Goal: Task Accomplishment & Management: Complete application form

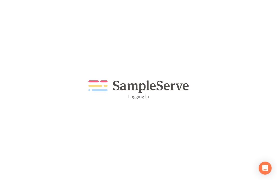
click at [46, 58] on div "Logging In" at bounding box center [138, 90] width 277 height 180
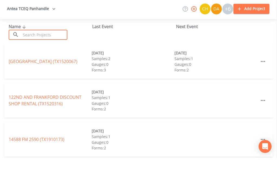
scroll to position [22, 0]
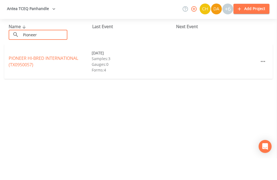
type input "Pioneer"
click at [61, 77] on link "PIONEER HI-BRED INTERNATIONAL (TX0950057)" at bounding box center [44, 83] width 70 height 12
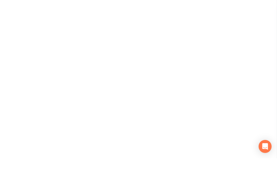
scroll to position [17, 0]
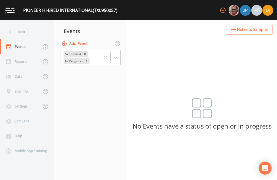
click at [83, 39] on button "Add Event" at bounding box center [75, 44] width 29 height 10
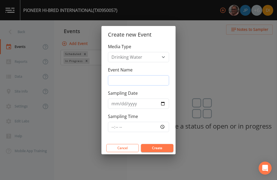
click at [132, 78] on input "Event Name" at bounding box center [138, 80] width 61 height 10
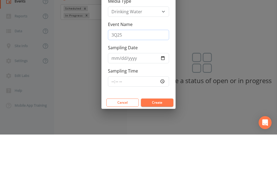
type input "3Q25"
click at [148, 99] on input "Sampling Date" at bounding box center [138, 104] width 61 height 10
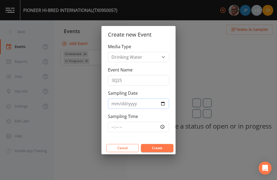
type input "[DATE]"
click at [160, 127] on input "Sampling Time" at bounding box center [138, 127] width 61 height 10
type input "08:30"
click at [160, 150] on button "Create" at bounding box center [157, 148] width 33 height 8
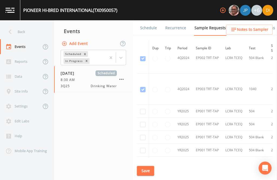
scroll to position [1043, 0]
click at [145, 108] on input "checkbox" at bounding box center [142, 110] width 5 height 5
checkbox input "true"
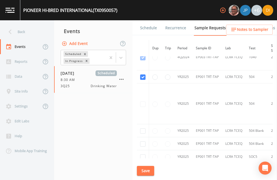
scroll to position [906, 0]
click at [142, 128] on input "checkbox" at bounding box center [142, 130] width 5 height 5
checkbox input "true"
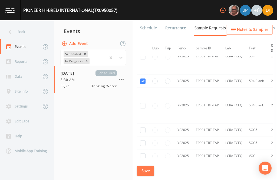
scroll to position [952, 0]
click at [144, 127] on input "checkbox" at bounding box center [142, 129] width 5 height 5
checkbox input "true"
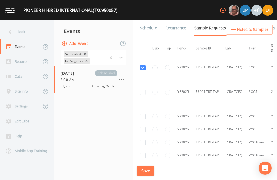
scroll to position [1014, 0]
click at [140, 114] on input "checkbox" at bounding box center [142, 116] width 5 height 5
checkbox input "true"
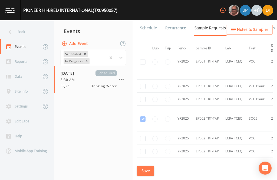
scroll to position [1093, 0]
click at [144, 84] on input "checkbox" at bounding box center [142, 85] width 5 height 5
checkbox input "true"
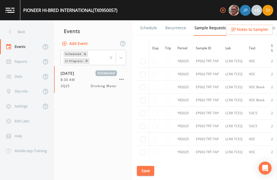
scroll to position [1194, 0]
click at [144, 62] on input "checkbox" at bounding box center [142, 60] width 5 height 5
checkbox input "true"
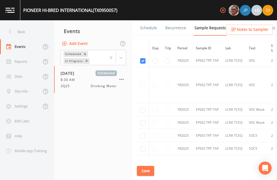
click at [144, 113] on input "checkbox" at bounding box center [142, 109] width 5 height 5
checkbox input "true"
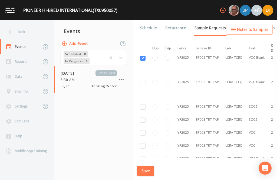
scroll to position [1246, 0]
click at [143, 110] on input "checkbox" at bounding box center [142, 106] width 5 height 5
checkbox input "true"
click at [143, 109] on input "checkbox" at bounding box center [142, 106] width 5 height 5
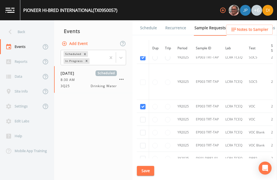
checkbox input "true"
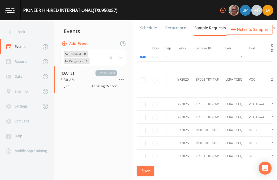
scroll to position [1346, 0]
click at [141, 107] on input "checkbox" at bounding box center [142, 104] width 5 height 5
checkbox input "true"
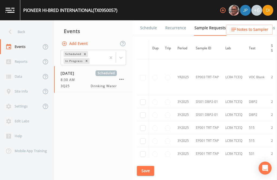
scroll to position [1398, 0]
click at [141, 105] on input "checkbox" at bounding box center [142, 101] width 5 height 5
checkbox input "true"
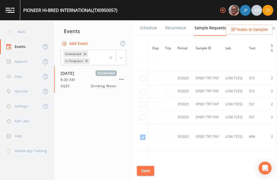
scroll to position [1471, 0]
click at [145, 81] on input "checkbox" at bounding box center [142, 78] width 5 height 5
checkbox input "true"
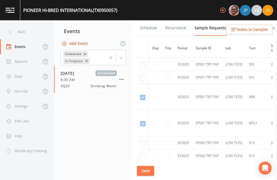
scroll to position [1534, 0]
click at [145, 67] on input "checkbox" at bounding box center [142, 63] width 5 height 5
checkbox input "true"
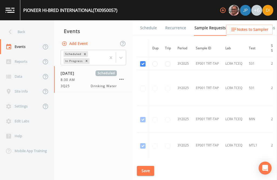
click at [156, 67] on input "radio" at bounding box center [155, 63] width 5 height 5
radio input "true"
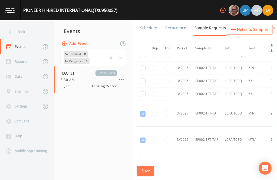
scroll to position [1645, 0]
click at [143, 58] on input "checkbox" at bounding box center [142, 54] width 5 height 5
checkbox input "true"
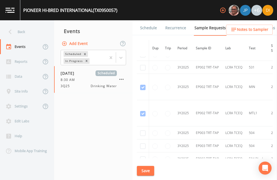
scroll to position [1694, 0]
click at [143, 57] on input "checkbox" at bounding box center [142, 54] width 5 height 5
checkbox input "true"
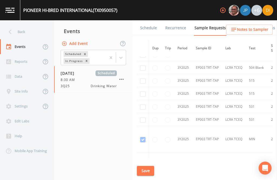
scroll to position [1821, 0]
click at [143, 31] on input "checkbox" at bounding box center [142, 28] width 5 height 5
checkbox input "true"
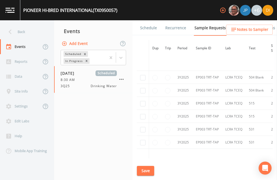
click at [142, 80] on input "checkbox" at bounding box center [142, 77] width 5 height 5
checkbox input "true"
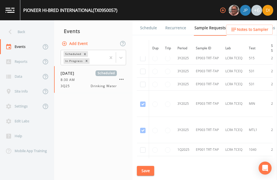
scroll to position [1903, 0]
click at [144, 48] on input "checkbox" at bounding box center [142, 45] width 5 height 5
checkbox input "true"
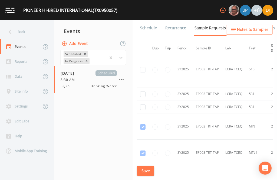
click at [141, 97] on input "checkbox" at bounding box center [142, 94] width 5 height 5
checkbox input "true"
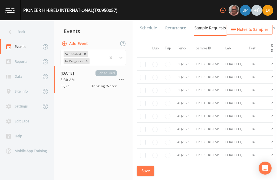
scroll to position [2165, 0]
click at [141, 28] on input "checkbox" at bounding box center [142, 24] width 5 height 5
checkbox input "true"
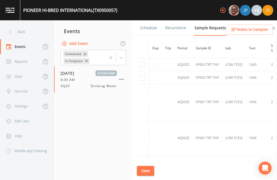
scroll to position [2224, 0]
click at [144, 41] on input "checkbox" at bounding box center [142, 38] width 5 height 5
checkbox input "true"
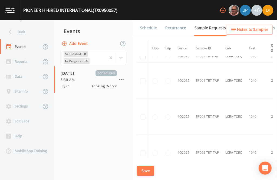
scroll to position [2292, 0]
click at [142, 46] on input "checkbox" at bounding box center [142, 42] width 5 height 5
checkbox input "true"
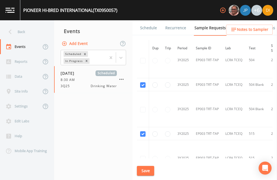
scroll to position [0, 0]
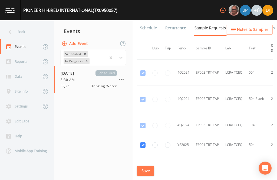
click at [147, 170] on button "Save" at bounding box center [145, 171] width 17 height 10
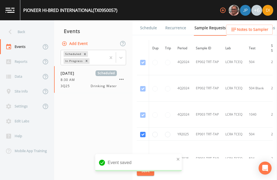
click at [149, 20] on link "Schedule" at bounding box center [149, 27] width 18 height 15
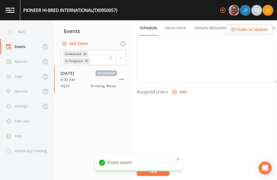
click at [179, 87] on button "Add" at bounding box center [180, 92] width 18 height 10
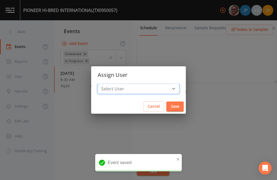
click at [155, 91] on select "Select User [PERSON_NAME] [PERSON_NAME] [PERSON_NAME] [PERSON_NAME] [PERSON_NAM…" at bounding box center [139, 89] width 82 height 10
select select "344ec927-06d4-4db1-b173-80838cd52a46"
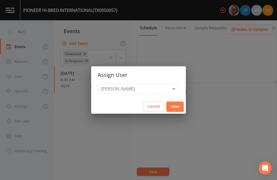
click at [167, 103] on button "Save" at bounding box center [175, 107] width 17 height 10
select select
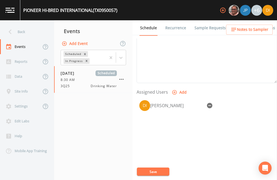
click at [161, 169] on button "Save" at bounding box center [153, 172] width 33 height 8
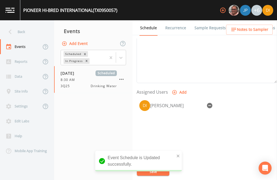
click at [22, 24] on div "Back" at bounding box center [24, 31] width 49 height 15
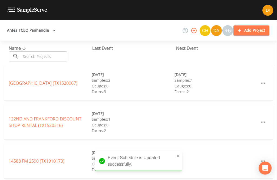
click at [50, 51] on input "text" at bounding box center [44, 56] width 46 height 10
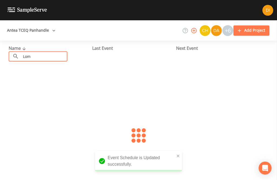
type input "Loma"
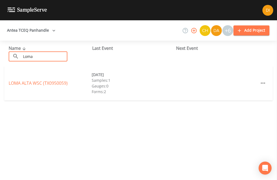
click at [52, 80] on link "[GEOGRAPHIC_DATA] (TX0950059)" at bounding box center [38, 83] width 59 height 6
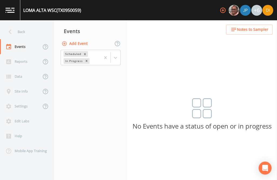
click at [79, 39] on button "Add Event" at bounding box center [75, 44] width 29 height 10
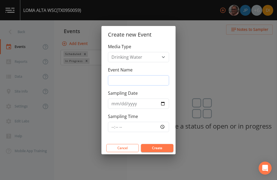
click at [148, 76] on input "Event Name" at bounding box center [138, 80] width 61 height 10
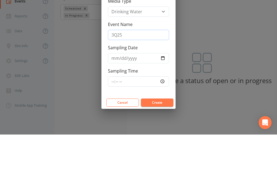
type input "3Q25"
click at [144, 99] on input "Sampling Date" at bounding box center [138, 104] width 61 height 10
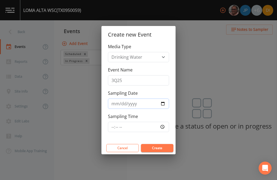
type input "[DATE]"
click at [158, 125] on input "Sampling Time" at bounding box center [138, 127] width 61 height 10
type input "09:30"
click at [165, 144] on button "Create" at bounding box center [157, 148] width 33 height 8
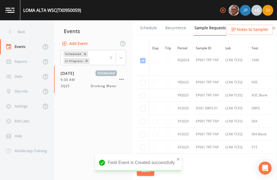
scroll to position [199, 0]
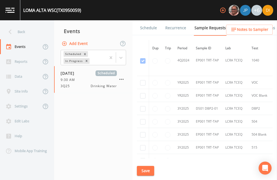
click at [143, 106] on input "checkbox" at bounding box center [142, 108] width 5 height 5
checkbox input "true"
click at [144, 80] on input "checkbox" at bounding box center [142, 82] width 5 height 5
checkbox input "true"
click at [143, 93] on input "checkbox" at bounding box center [142, 95] width 5 height 5
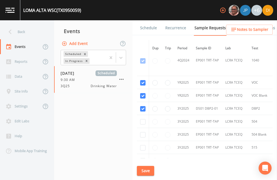
checkbox input "true"
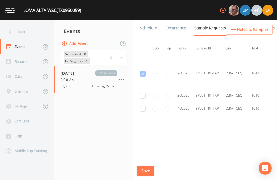
scroll to position [406, 0]
click at [141, 93] on input "checkbox" at bounding box center [142, 95] width 5 height 5
checkbox input "true"
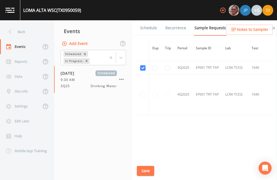
click at [147, 172] on button "Save" at bounding box center [145, 171] width 17 height 10
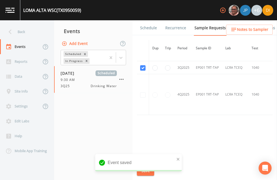
click at [150, 20] on link "Schedule" at bounding box center [149, 27] width 18 height 15
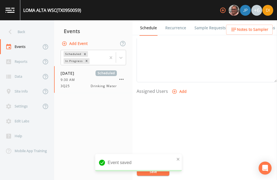
scroll to position [185, 0]
click at [180, 88] on button "Add" at bounding box center [180, 93] width 18 height 10
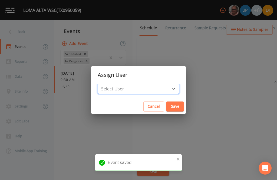
click at [156, 86] on select "Select User [PERSON_NAME] [PERSON_NAME] [PERSON_NAME] [PERSON_NAME] [PERSON_NAM…" at bounding box center [139, 89] width 82 height 10
select select "344ec927-06d4-4db1-b173-80838cd52a46"
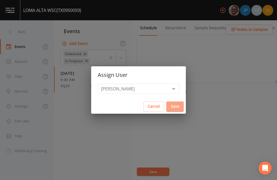
click at [167, 107] on button "Save" at bounding box center [175, 107] width 17 height 10
select select
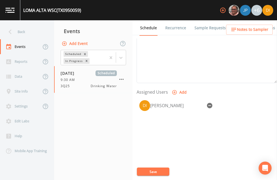
click at [161, 172] on button "Save" at bounding box center [153, 172] width 33 height 8
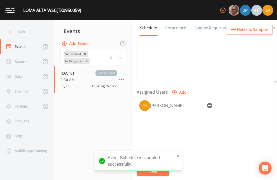
click at [26, 24] on div "Back" at bounding box center [24, 31] width 49 height 15
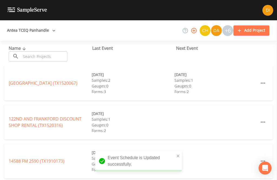
click at [49, 51] on input "text" at bounding box center [44, 56] width 46 height 10
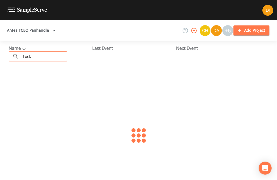
type input "Lockn"
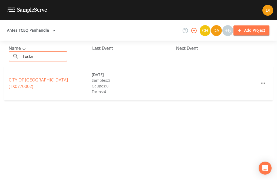
click at [54, 77] on link "CITY OF [GEOGRAPHIC_DATA] (TX0770002)" at bounding box center [38, 83] width 59 height 12
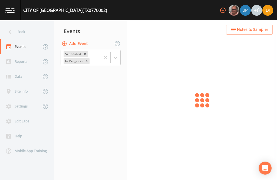
click at [88, 39] on button "Add Event" at bounding box center [75, 44] width 29 height 10
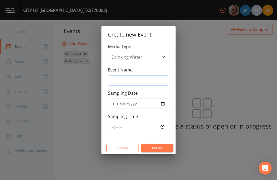
click at [153, 78] on input "Event Name" at bounding box center [138, 80] width 61 height 10
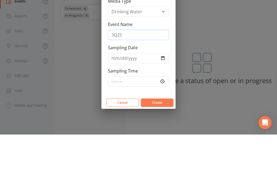
type input "3Q25"
click at [140, 99] on input "Sampling Date" at bounding box center [138, 104] width 61 height 10
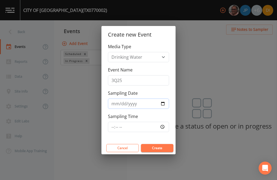
type input "[DATE]"
click at [155, 126] on input "Sampling Time" at bounding box center [138, 127] width 61 height 10
type input "12:00"
click at [163, 148] on button "Create" at bounding box center [157, 148] width 33 height 8
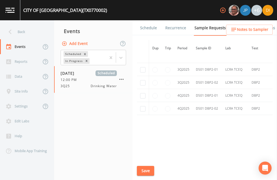
scroll to position [1082, 0]
click at [143, 73] on input "checkbox" at bounding box center [142, 69] width 5 height 5
checkbox input "true"
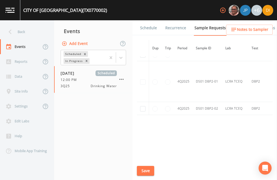
scroll to position [956, 0]
click at [141, 58] on input "checkbox" at bounding box center [142, 54] width 5 height 5
checkbox input "true"
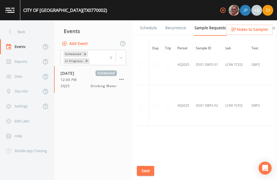
click at [147, 168] on button "Save" at bounding box center [145, 171] width 17 height 10
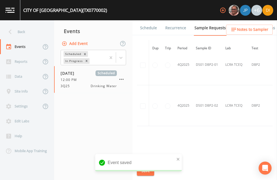
click at [150, 20] on link "Schedule" at bounding box center [149, 27] width 18 height 15
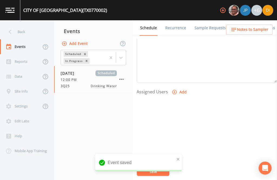
click at [176, 87] on button "Add" at bounding box center [180, 92] width 18 height 10
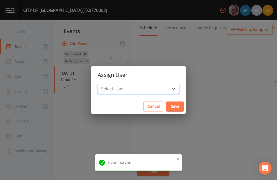
click at [154, 87] on select "Select User [PERSON_NAME] [PERSON_NAME] [PERSON_NAME] [PERSON_NAME] [PERSON_NAM…" at bounding box center [139, 89] width 82 height 10
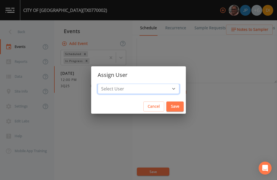
select select "344ec927-06d4-4db1-b173-80838cd52a46"
click at [167, 108] on button "Save" at bounding box center [175, 107] width 17 height 10
select select
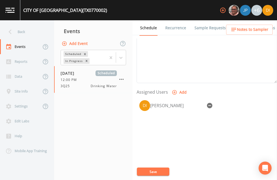
click at [161, 171] on button "Save" at bounding box center [153, 172] width 33 height 8
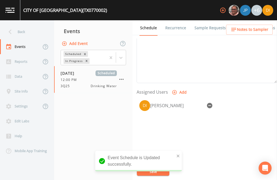
click at [24, 24] on div "Back" at bounding box center [24, 31] width 49 height 15
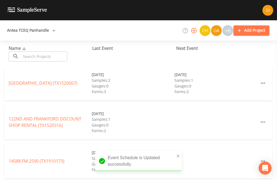
click at [61, 51] on input "text" at bounding box center [44, 56] width 46 height 10
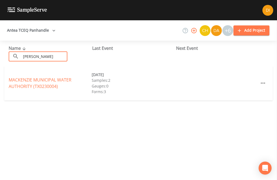
type input "[PERSON_NAME]"
click at [47, 77] on link "MACKENZIE MUNICIPAL WATER AUTHORITY (TX0230004)" at bounding box center [40, 83] width 63 height 12
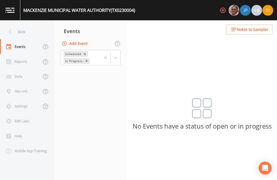
click at [82, 39] on button "Add Event" at bounding box center [75, 44] width 29 height 10
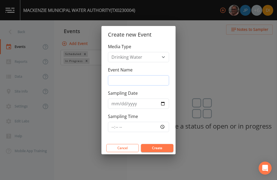
click at [143, 79] on input "Event Name" at bounding box center [138, 80] width 61 height 10
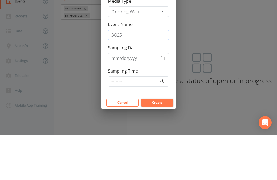
type input "3Q25"
click at [138, 99] on input "Sampling Date" at bounding box center [138, 104] width 61 height 10
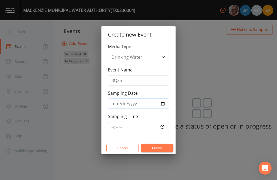
type input "[DATE]"
click at [151, 128] on input "Sampling Time" at bounding box center [138, 127] width 61 height 10
type input "12:30"
click at [164, 147] on button "Create" at bounding box center [157, 148] width 33 height 8
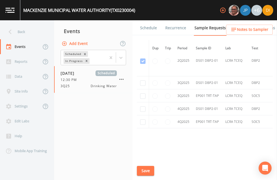
scroll to position [661, 0]
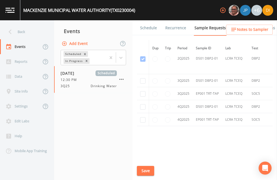
click at [145, 78] on input "checkbox" at bounding box center [142, 80] width 5 height 5
checkbox input "true"
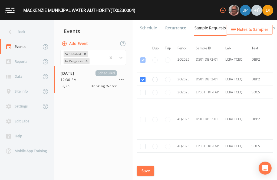
scroll to position [562, 0]
click at [147, 175] on button "Save" at bounding box center [145, 171] width 17 height 10
click at [150, 20] on link "Schedule" at bounding box center [149, 27] width 18 height 15
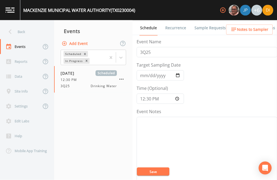
scroll to position [17, 0]
click at [159, 171] on button "Save" at bounding box center [153, 172] width 33 height 8
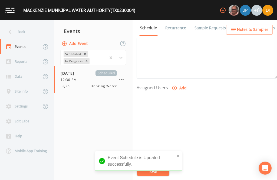
scroll to position [183, 0]
click at [179, 89] on button "Add" at bounding box center [180, 94] width 18 height 10
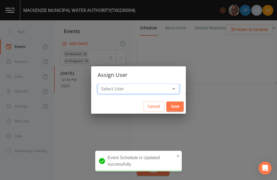
click at [156, 86] on select "Select User [PERSON_NAME] [PERSON_NAME] [PERSON_NAME] [PERSON_NAME] [PERSON_NAM…" at bounding box center [139, 89] width 82 height 10
select select "344ec927-06d4-4db1-b173-80838cd52a46"
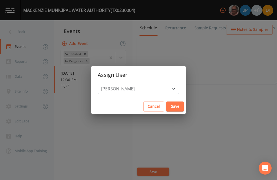
click at [167, 106] on button "Save" at bounding box center [175, 107] width 17 height 10
select select
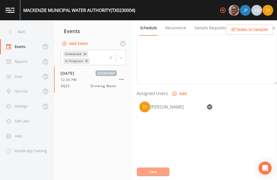
click at [161, 172] on button "Save" at bounding box center [153, 172] width 33 height 8
click at [15, 24] on div "Back" at bounding box center [24, 31] width 49 height 15
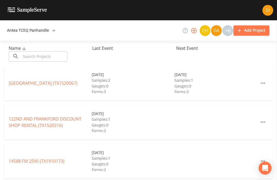
click at [54, 51] on input "text" at bounding box center [44, 56] width 46 height 10
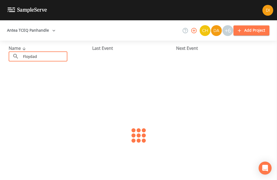
type input "Floydada"
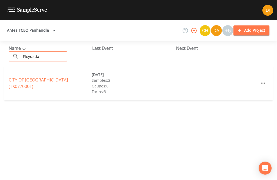
click at [57, 77] on link "CITY OF [GEOGRAPHIC_DATA] (TX0770001)" at bounding box center [38, 83] width 59 height 12
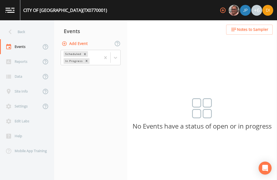
click at [80, 39] on button "Add Event" at bounding box center [75, 44] width 29 height 10
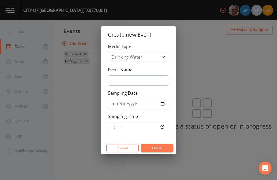
click at [141, 78] on input "Event Name" at bounding box center [138, 80] width 61 height 10
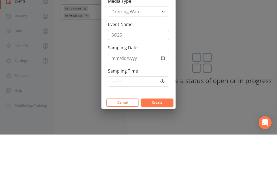
type input "3Q25"
click at [145, 99] on input "Sampling Date" at bounding box center [138, 104] width 61 height 10
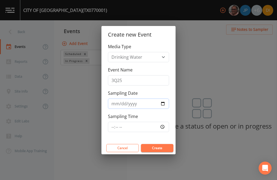
type input "[DATE]"
click at [159, 127] on input "Sampling Time" at bounding box center [138, 127] width 61 height 10
type input "13:00"
click at [165, 147] on button "Create" at bounding box center [157, 148] width 33 height 8
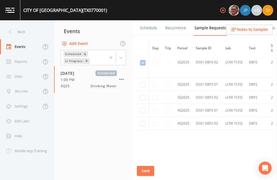
scroll to position [739, 0]
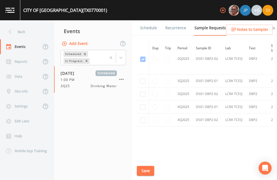
click at [143, 79] on input "checkbox" at bounding box center [142, 81] width 5 height 5
checkbox input "true"
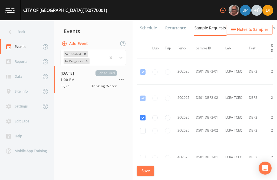
scroll to position [589, 0]
click at [143, 131] on input "checkbox" at bounding box center [142, 130] width 5 height 5
checkbox input "true"
click at [149, 169] on button "Save" at bounding box center [145, 171] width 17 height 10
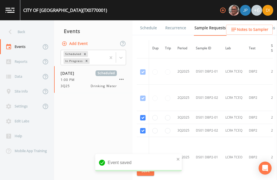
click at [145, 20] on link "Schedule" at bounding box center [149, 27] width 18 height 15
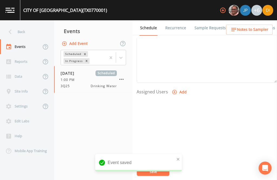
scroll to position [185, 0]
click at [180, 88] on button "Add" at bounding box center [180, 93] width 18 height 10
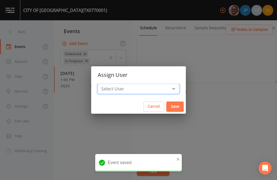
click at [153, 92] on select "Select User [PERSON_NAME] [PERSON_NAME] [PERSON_NAME] [PERSON_NAME] [PERSON_NAM…" at bounding box center [139, 89] width 82 height 10
select select "344ec927-06d4-4db1-b173-80838cd52a46"
click at [167, 104] on button "Save" at bounding box center [175, 107] width 17 height 10
select select
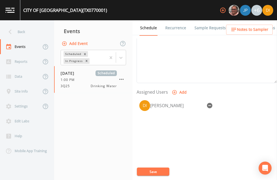
click at [160, 170] on button "Save" at bounding box center [153, 172] width 33 height 8
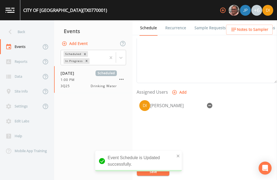
click at [28, 24] on div "Back" at bounding box center [24, 31] width 49 height 15
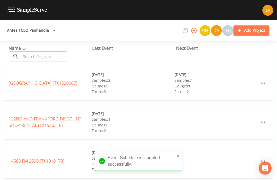
click at [55, 51] on input "text" at bounding box center [44, 56] width 46 height 10
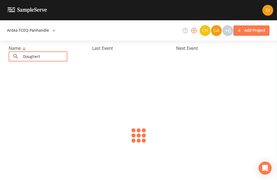
type input "[PERSON_NAME]"
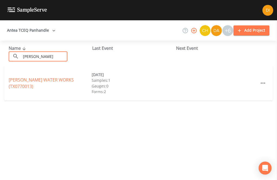
click at [27, 77] on link "[PERSON_NAME] WATER WORKS (TX0770013)" at bounding box center [41, 83] width 65 height 12
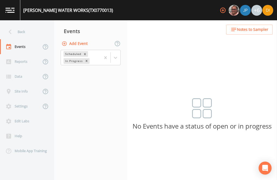
click at [84, 39] on button "Add Event" at bounding box center [75, 44] width 29 height 10
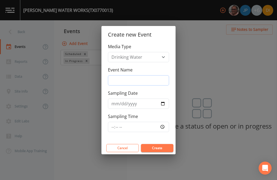
click at [137, 82] on input "Event Name" at bounding box center [138, 80] width 61 height 10
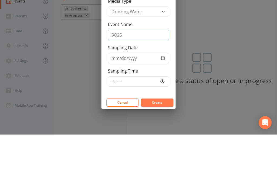
type input "3Q25"
click at [139, 99] on input "Sampling Date" at bounding box center [138, 104] width 61 height 10
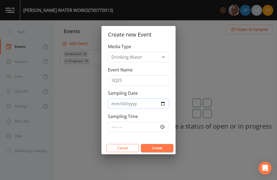
type input "[DATE]"
click at [154, 127] on input "Sampling Time" at bounding box center [138, 127] width 61 height 10
click at [164, 125] on input "19:05" at bounding box center [138, 127] width 61 height 10
type input "13:45"
click at [164, 146] on button "Create" at bounding box center [157, 148] width 33 height 8
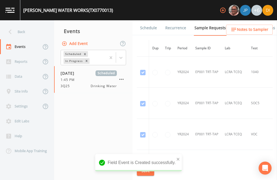
click at [153, 20] on link "Schedule" at bounding box center [149, 27] width 18 height 15
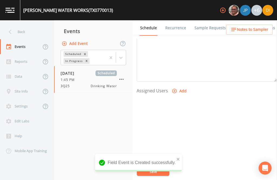
scroll to position [185, 0]
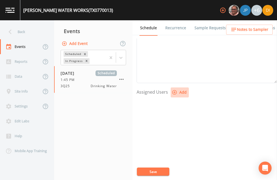
click at [179, 88] on button "Add" at bounding box center [180, 93] width 18 height 10
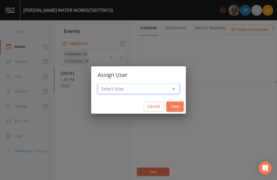
click at [156, 88] on select "Select User [PERSON_NAME] [PERSON_NAME] [PERSON_NAME] [PERSON_NAME] [PERSON_NAM…" at bounding box center [139, 89] width 82 height 10
select select "344ec927-06d4-4db1-b173-80838cd52a46"
click at [167, 106] on button "Save" at bounding box center [175, 107] width 17 height 10
select select
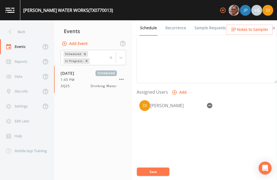
click at [214, 20] on link "Sample Requests" at bounding box center [210, 27] width 33 height 15
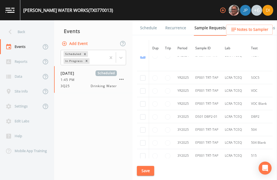
scroll to position [142, 0]
click at [142, 75] on input "checkbox" at bounding box center [142, 77] width 5 height 5
checkbox input "true"
click at [142, 88] on input "checkbox" at bounding box center [142, 90] width 5 height 5
checkbox input "true"
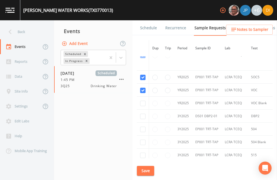
click at [145, 101] on input "checkbox" at bounding box center [142, 103] width 5 height 5
checkbox input "true"
click at [144, 114] on input "checkbox" at bounding box center [142, 116] width 5 height 5
checkbox input "true"
click at [145, 132] on input "checkbox" at bounding box center [142, 129] width 5 height 5
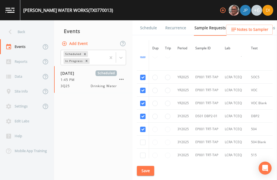
checkbox input "true"
click at [144, 145] on input "checkbox" at bounding box center [142, 142] width 5 height 5
checkbox input "true"
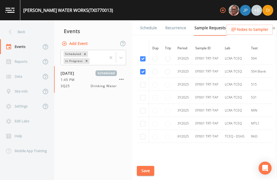
scroll to position [213, 0]
click at [145, 87] on input "checkbox" at bounding box center [142, 84] width 5 height 5
checkbox input "true"
click at [143, 100] on input "checkbox" at bounding box center [142, 97] width 5 height 5
checkbox input "true"
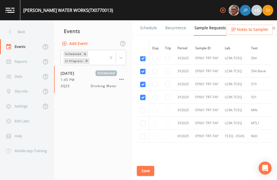
click at [144, 113] on input "checkbox" at bounding box center [142, 110] width 5 height 5
checkbox input "true"
click at [142, 126] on input "checkbox" at bounding box center [142, 123] width 5 height 5
checkbox input "true"
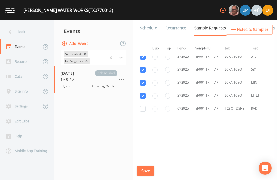
scroll to position [266, 0]
click at [143, 110] on input "checkbox" at bounding box center [142, 108] width 5 height 5
checkbox input "true"
click at [148, 171] on button "Save" at bounding box center [145, 171] width 17 height 10
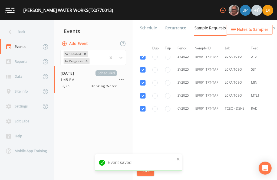
click at [148, 20] on link "Schedule" at bounding box center [149, 27] width 18 height 15
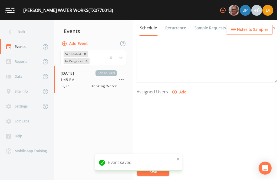
scroll to position [185, 0]
click at [177, 88] on button "Add" at bounding box center [180, 93] width 18 height 10
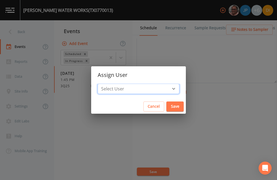
click at [154, 88] on select "Select User [PERSON_NAME] [PERSON_NAME] [PERSON_NAME] [PERSON_NAME] [PERSON_NAM…" at bounding box center [139, 89] width 82 height 10
select select "344ec927-06d4-4db1-b173-80838cd52a46"
click at [167, 106] on button "Save" at bounding box center [175, 107] width 17 height 10
select select
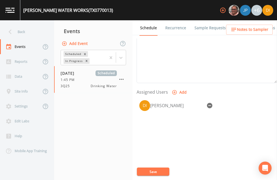
click at [156, 171] on button "Save" at bounding box center [153, 172] width 33 height 8
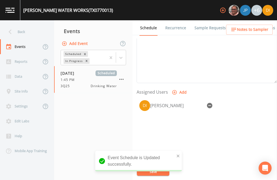
click at [24, 24] on div "Back" at bounding box center [24, 31] width 49 height 15
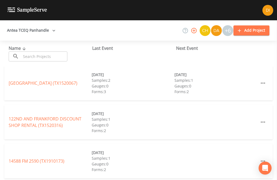
click at [52, 51] on input "text" at bounding box center [44, 56] width 46 height 10
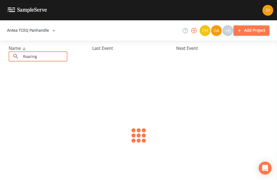
type input "Roaring"
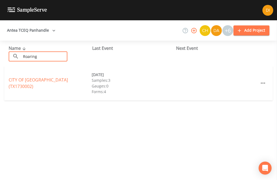
click at [59, 77] on link "CITY OF [GEOGRAPHIC_DATA] (TX1730002)" at bounding box center [38, 83] width 59 height 12
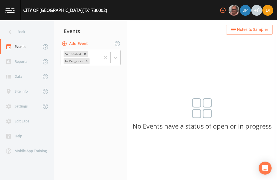
click at [83, 39] on button "Add Event" at bounding box center [75, 44] width 29 height 10
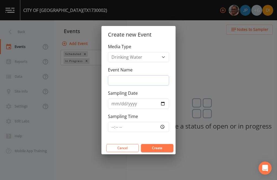
click at [141, 83] on input "Event Name" at bounding box center [138, 80] width 61 height 10
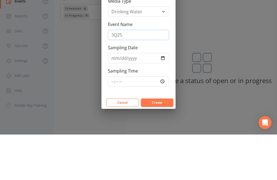
type input "3Q25"
click at [149, 99] on input "Sampling Date" at bounding box center [138, 104] width 61 height 10
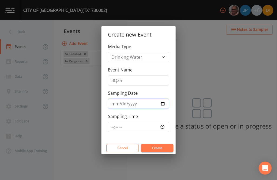
type input "[DATE]"
click at [156, 125] on input "Sampling Time" at bounding box center [138, 127] width 61 height 10
type input "14:45"
click at [164, 150] on button "Create" at bounding box center [157, 148] width 33 height 8
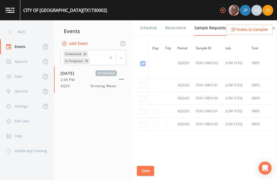
scroll to position [788, -1]
click at [145, 83] on input "checkbox" at bounding box center [142, 85] width 5 height 5
checkbox input "true"
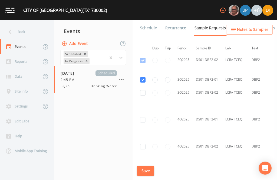
scroll to position [666, 0]
click at [142, 91] on input "checkbox" at bounding box center [142, 93] width 5 height 5
checkbox input "true"
click at [150, 167] on button "Save" at bounding box center [145, 171] width 17 height 10
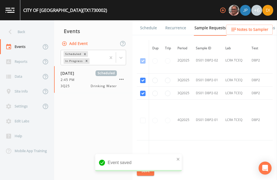
click at [153, 20] on link "Schedule" at bounding box center [149, 27] width 18 height 15
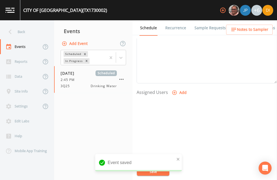
scroll to position [183, 0]
click at [174, 91] on icon "button" at bounding box center [174, 93] width 5 height 5
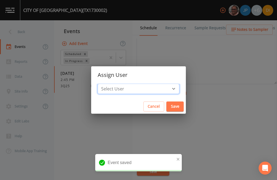
click at [156, 88] on select "Select User [PERSON_NAME] [PERSON_NAME] [PERSON_NAME] [PERSON_NAME] [PERSON_NAM…" at bounding box center [139, 89] width 82 height 10
select select "344ec927-06d4-4db1-b173-80838cd52a46"
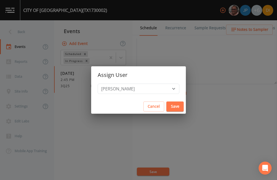
click at [167, 104] on button "Save" at bounding box center [175, 107] width 17 height 10
select select
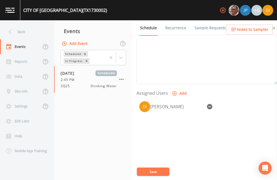
click at [156, 176] on button "Save" at bounding box center [153, 172] width 33 height 8
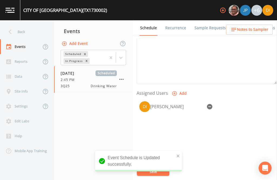
click at [20, 24] on div "Back" at bounding box center [24, 31] width 49 height 15
